Goal: Check status: Check status

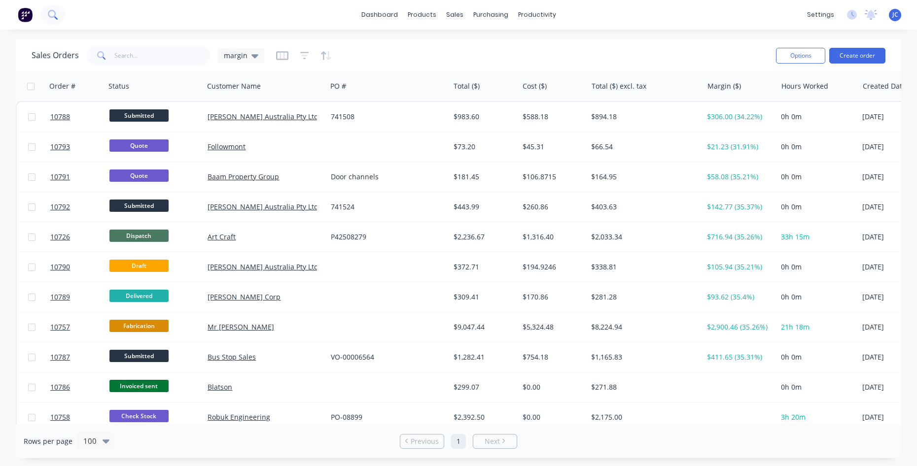
click at [60, 12] on button at bounding box center [52, 15] width 25 height 20
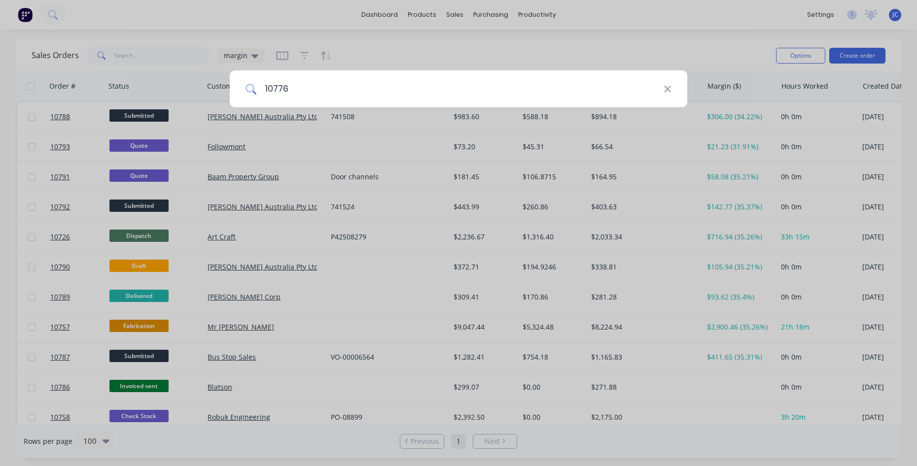
type input "10776"
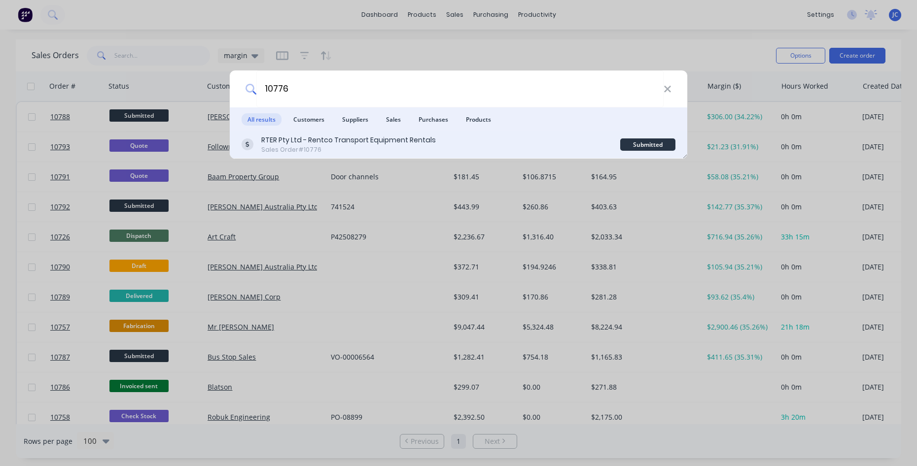
click at [369, 148] on div "Sales Order #10776" at bounding box center [348, 149] width 174 height 9
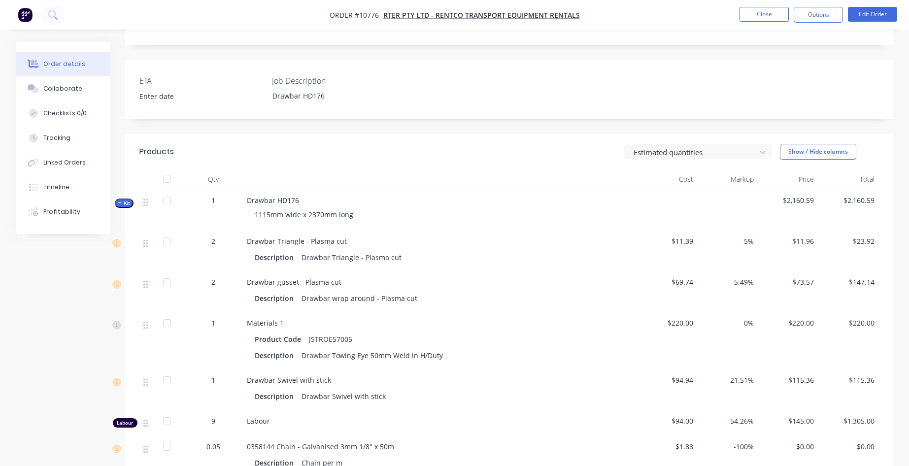
scroll to position [345, 0]
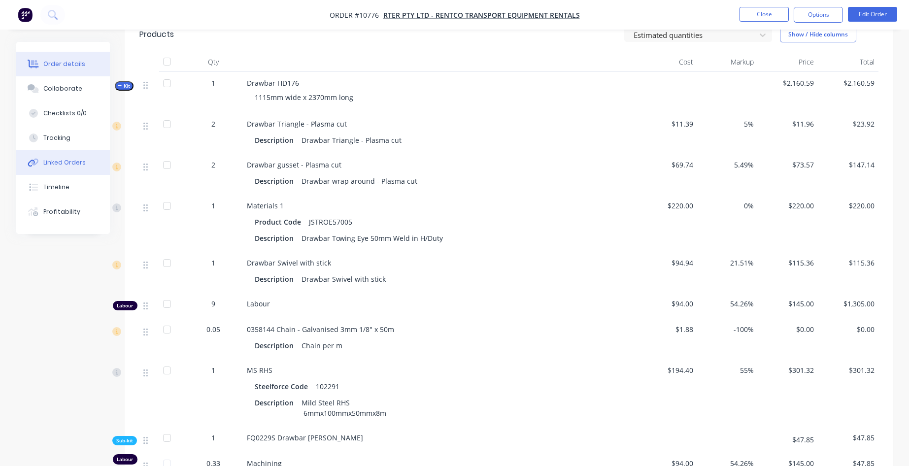
click at [52, 158] on button "Linked Orders" at bounding box center [63, 162] width 94 height 25
